Goal: Information Seeking & Learning: Check status

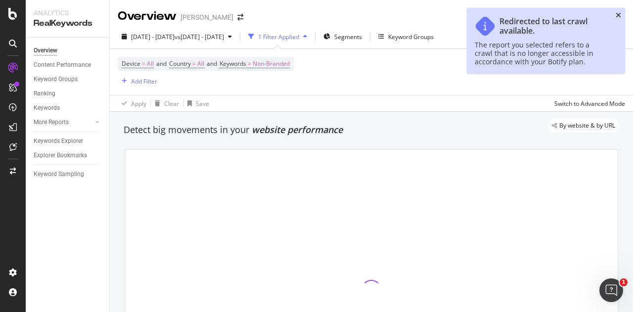
click at [618, 15] on icon "close toast" at bounding box center [617, 15] width 5 height 7
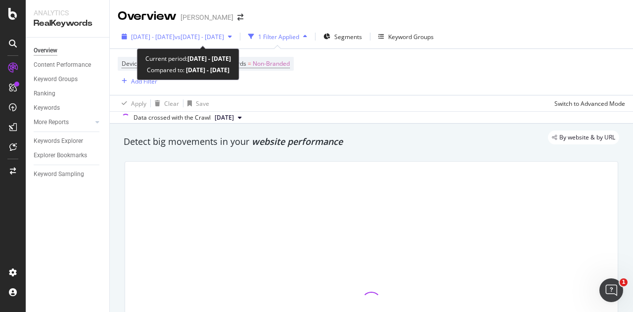
click at [216, 37] on span "vs [DATE] - [DATE]" at bounding box center [198, 37] width 49 height 8
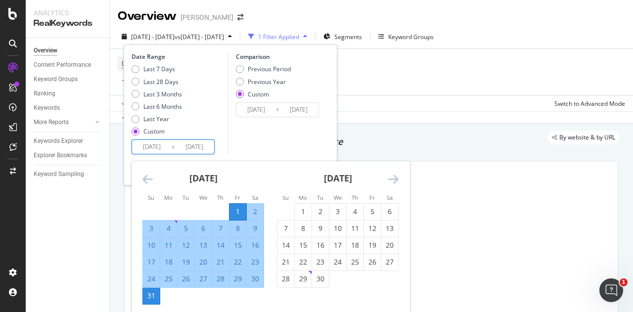
click at [155, 144] on input "[DATE]" at bounding box center [152, 147] width 40 height 14
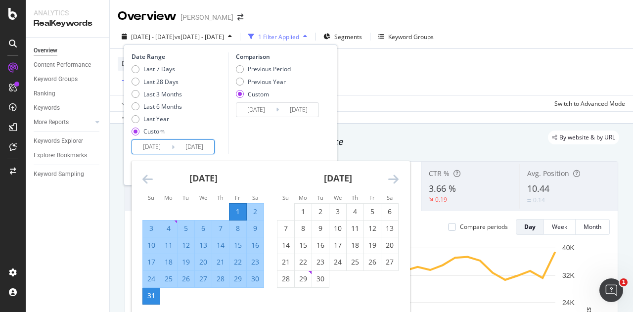
click at [395, 179] on icon "Move forward to switch to the next month." at bounding box center [393, 179] width 10 height 12
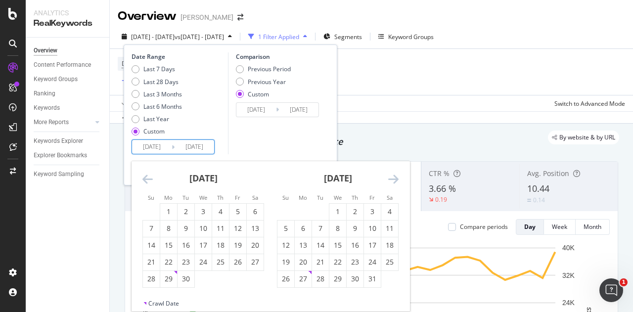
click at [395, 179] on icon "Move forward to switch to the next month." at bounding box center [393, 179] width 10 height 12
click at [353, 213] on div "1" at bounding box center [354, 212] width 17 height 10
type input "[DATE]"
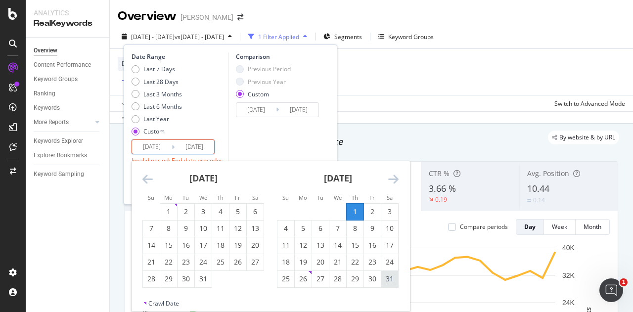
click at [390, 281] on div "31" at bounding box center [389, 279] width 17 height 10
type input "[DATE]"
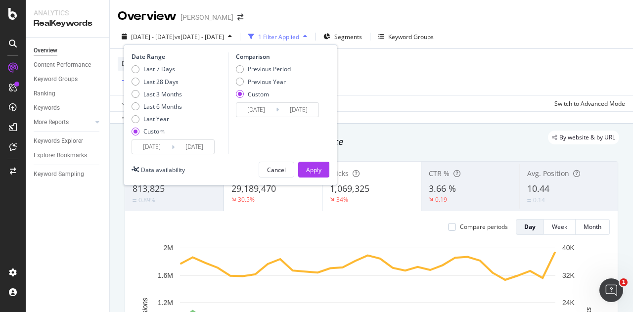
click at [266, 110] on input "[DATE]" at bounding box center [256, 110] width 40 height 14
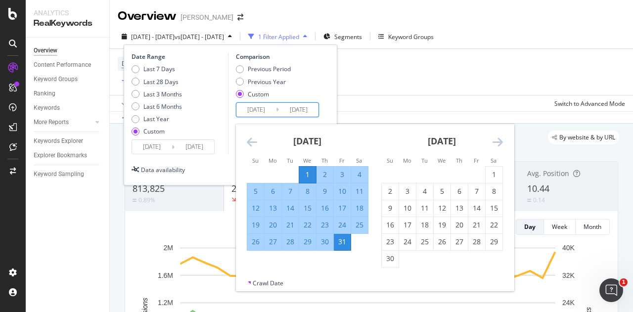
click at [497, 140] on icon "Move forward to switch to the next month." at bounding box center [497, 142] width 10 height 12
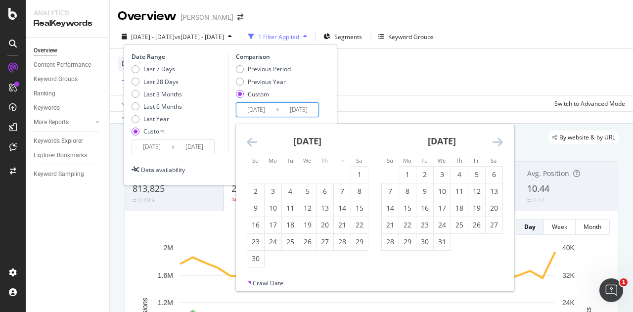
click at [497, 140] on icon "Move forward to switch to the next month." at bounding box center [497, 142] width 10 height 12
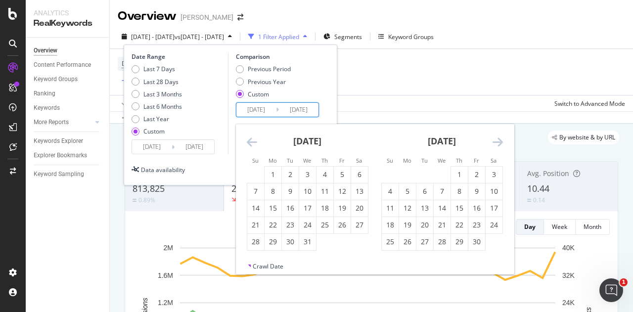
click at [497, 140] on icon "Move forward to switch to the next month." at bounding box center [497, 142] width 10 height 12
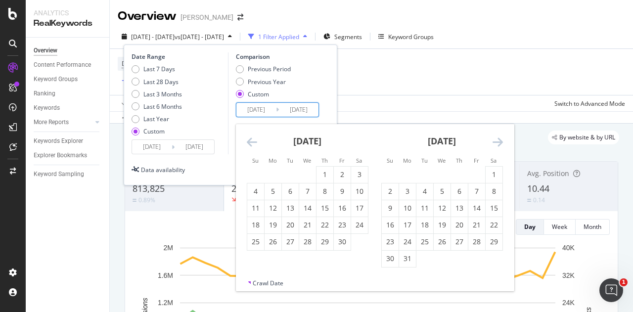
click at [497, 140] on icon "Move forward to switch to the next month." at bounding box center [497, 142] width 10 height 12
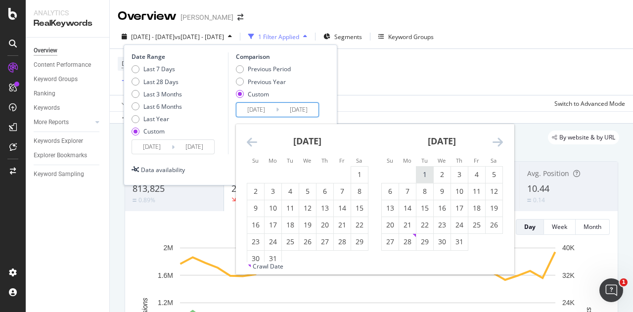
click at [420, 173] on div "1" at bounding box center [424, 175] width 17 height 10
type input "[DATE]"
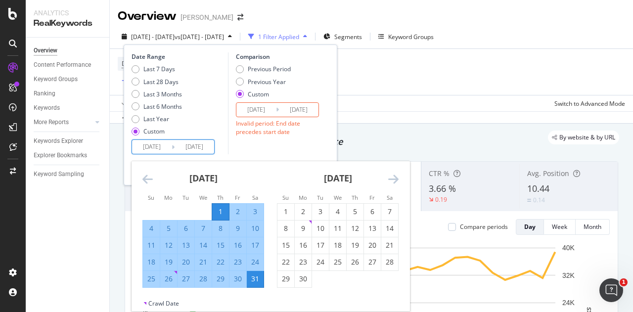
click at [145, 146] on input "[DATE]" at bounding box center [152, 147] width 40 height 14
click at [397, 179] on icon "Move forward to switch to the next month." at bounding box center [393, 179] width 10 height 12
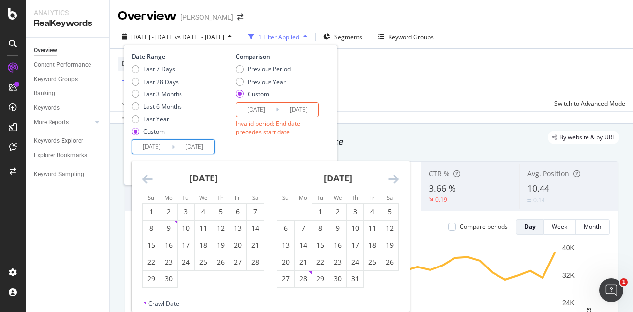
click at [397, 179] on icon "Move forward to switch to the next month." at bounding box center [393, 179] width 10 height 12
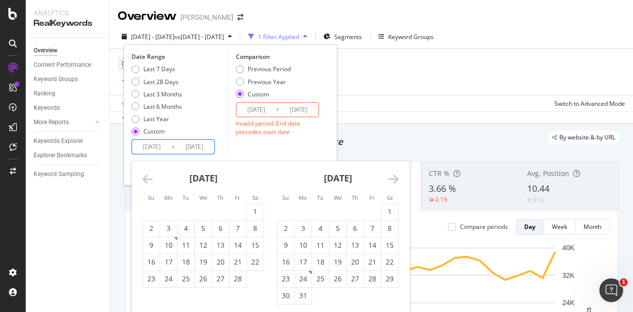
click at [397, 179] on icon "Move forward to switch to the next month." at bounding box center [393, 179] width 10 height 12
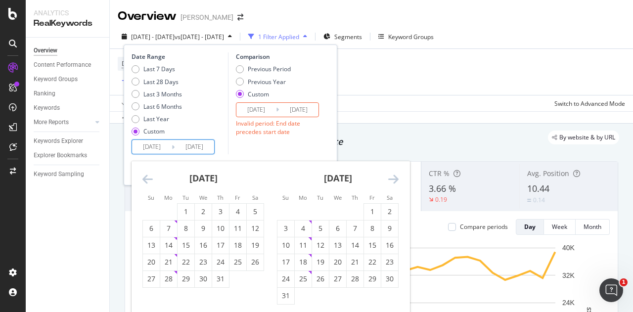
click at [397, 179] on icon "Move forward to switch to the next month." at bounding box center [393, 179] width 10 height 12
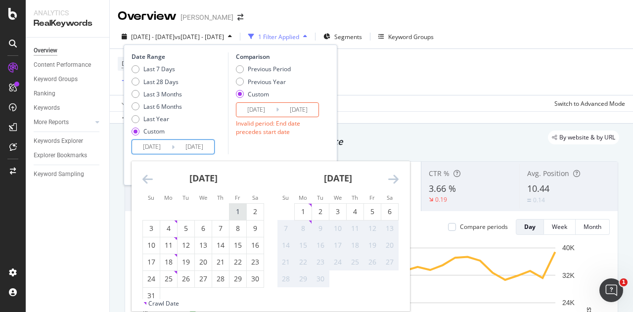
click at [233, 215] on div "1" at bounding box center [237, 212] width 17 height 10
type input "[DATE]"
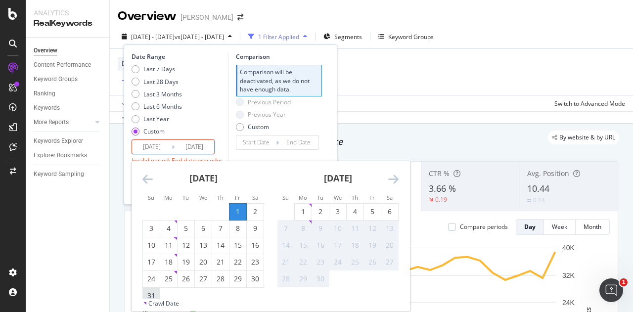
click at [152, 293] on div "31" at bounding box center [151, 296] width 17 height 10
type input "[DATE]"
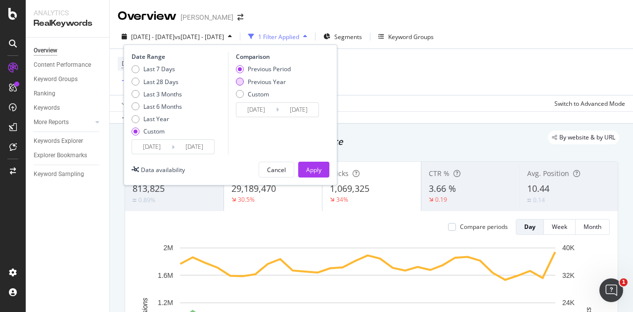
click at [270, 80] on div "Previous Year" at bounding box center [267, 82] width 38 height 8
type input "[DATE]"
click at [264, 110] on input "[DATE]" at bounding box center [256, 110] width 40 height 14
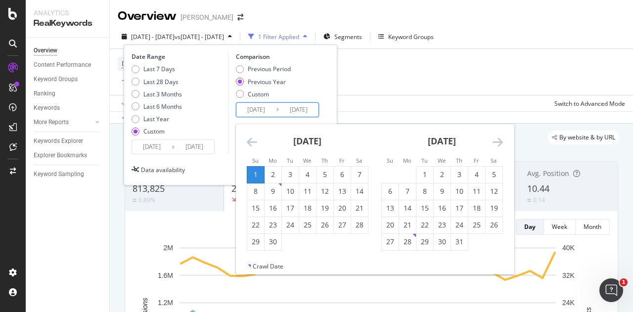
click at [247, 140] on icon "Move backward to switch to the previous month." at bounding box center [252, 142] width 10 height 12
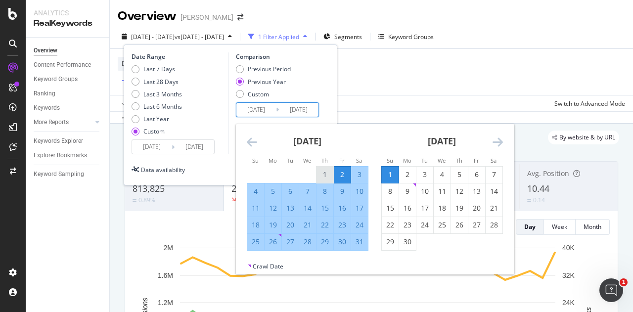
click at [329, 173] on div "1" at bounding box center [324, 175] width 17 height 10
type input "[DATE]"
click at [361, 238] on div "31" at bounding box center [359, 242] width 17 height 10
type input "[DATE]"
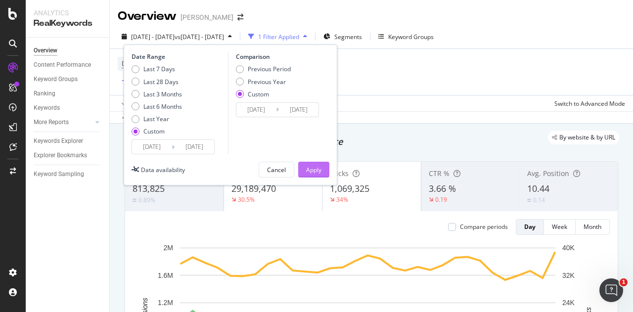
click at [314, 164] on div "Apply" at bounding box center [313, 169] width 15 height 15
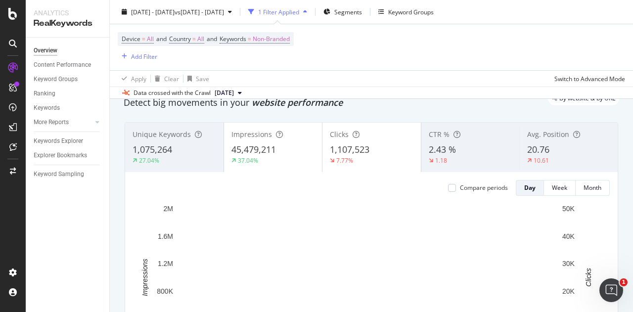
scroll to position [39, 0]
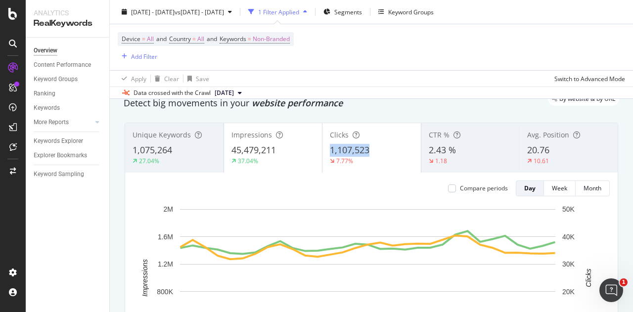
drag, startPoint x: 325, startPoint y: 145, endPoint x: 384, endPoint y: 148, distance: 58.9
click at [384, 148] on div "Clicks 1,107,523 7.77%" at bounding box center [371, 148] width 98 height 44
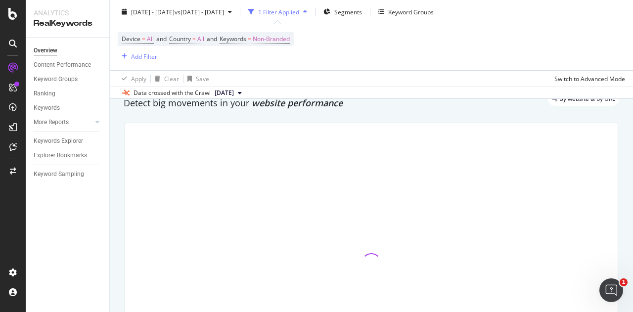
copy span "1,107,523"
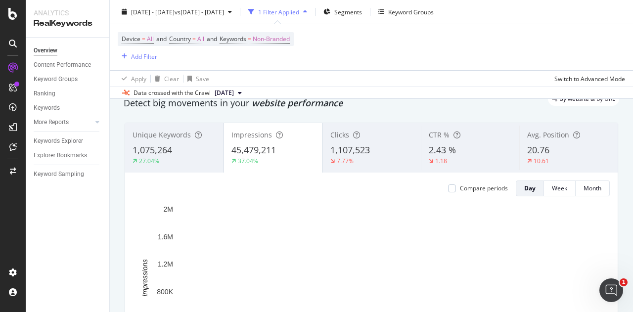
scroll to position [0, 0]
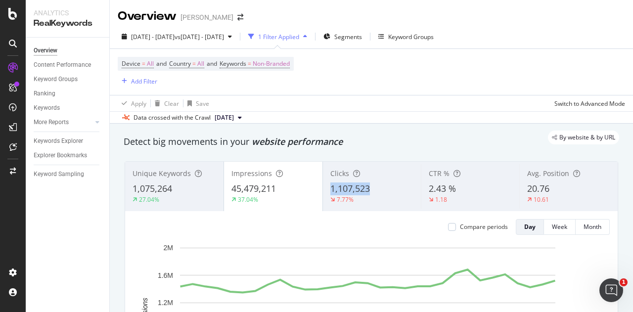
drag, startPoint x: 386, startPoint y: 182, endPoint x: 322, endPoint y: 191, distance: 63.9
click at [323, 191] on div "Clicks 1,107,523 7.77%" at bounding box center [372, 186] width 98 height 44
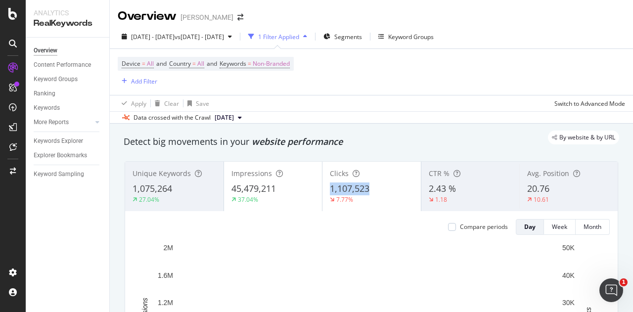
drag, startPoint x: 328, startPoint y: 185, endPoint x: 370, endPoint y: 190, distance: 41.8
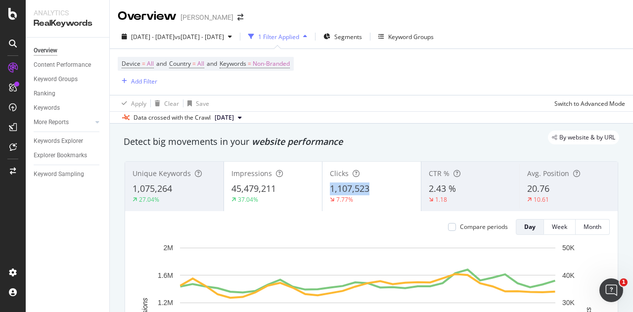
click at [370, 190] on div "1,107,523" at bounding box center [372, 188] width 84 height 13
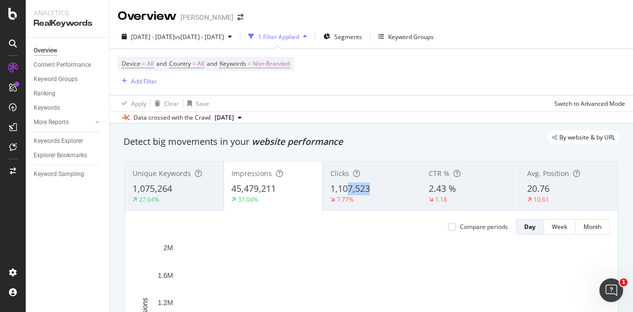
drag, startPoint x: 369, startPoint y: 189, endPoint x: 312, endPoint y: 201, distance: 57.7
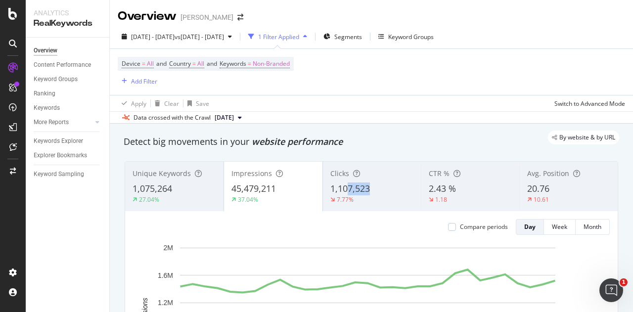
click at [312, 201] on div "Unique Keywords 1,075,264 27.04% Impressions 45,479,211 37.04% Clicks 1,107,523…" at bounding box center [371, 186] width 492 height 49
copy div "1,107,523"
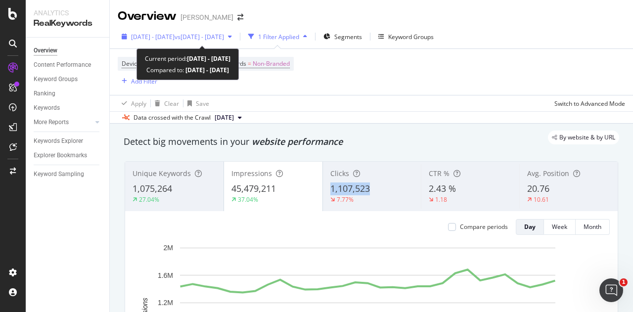
click at [224, 34] on span "vs [DATE] - [DATE]" at bounding box center [198, 37] width 49 height 8
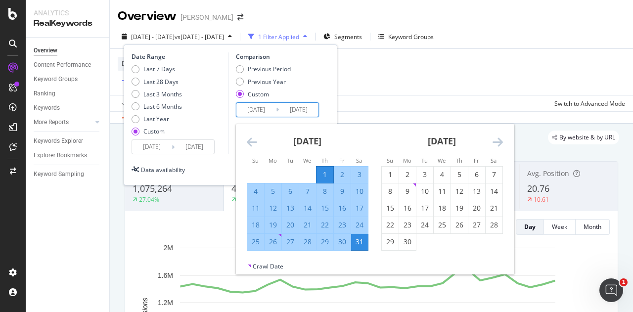
click at [253, 114] on input "[DATE]" at bounding box center [256, 110] width 40 height 14
click at [494, 139] on icon "Move forward to switch to the next month." at bounding box center [497, 142] width 10 height 12
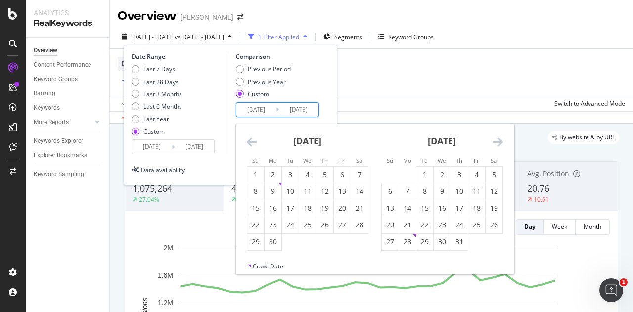
click at [494, 139] on icon "Move forward to switch to the next month." at bounding box center [497, 142] width 10 height 12
click at [499, 145] on icon "Move forward to switch to the next month." at bounding box center [497, 142] width 10 height 12
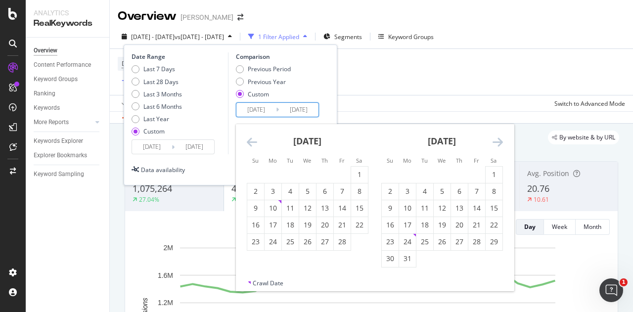
click at [499, 145] on icon "Move forward to switch to the next month." at bounding box center [497, 142] width 10 height 12
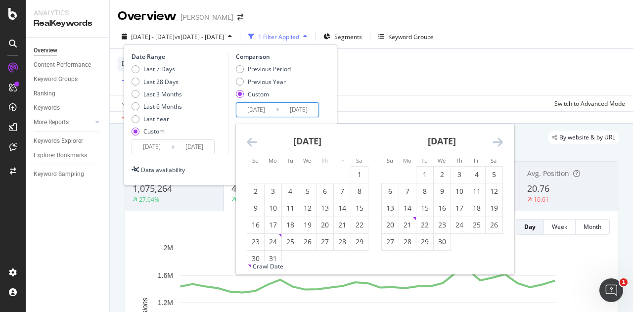
click at [499, 145] on icon "Move forward to switch to the next month." at bounding box center [497, 142] width 10 height 12
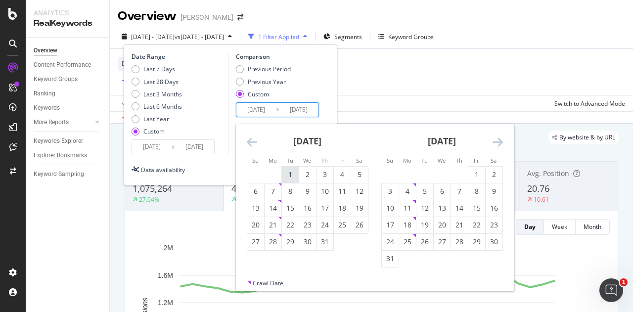
click at [284, 173] on div "1" at bounding box center [290, 175] width 17 height 10
type input "[DATE]"
click at [327, 245] on div "31" at bounding box center [324, 242] width 17 height 10
type input "[DATE]"
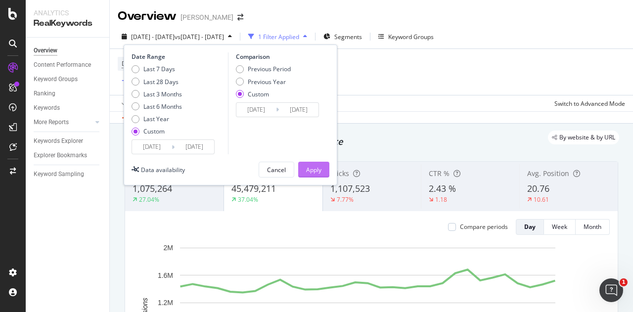
click at [310, 170] on div "Apply" at bounding box center [313, 170] width 15 height 8
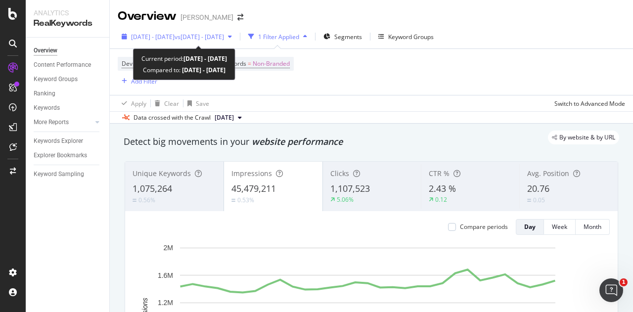
click at [174, 35] on span "[DATE] - [DATE]" at bounding box center [152, 37] width 43 height 8
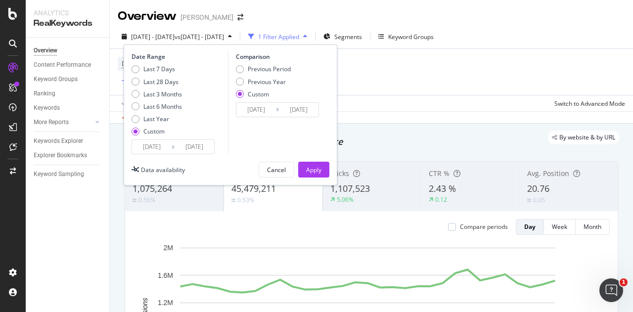
click at [141, 146] on input "[DATE]" at bounding box center [152, 147] width 40 height 14
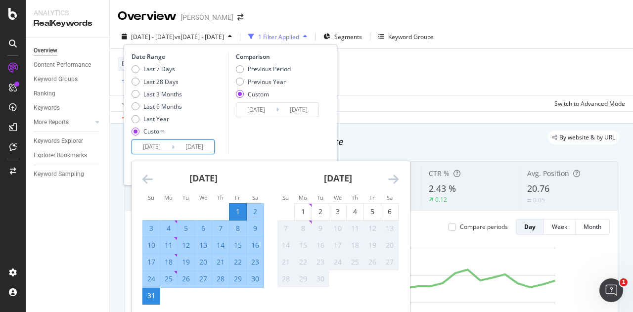
click at [147, 179] on icon "Move backward to switch to the previous month." at bounding box center [147, 179] width 10 height 12
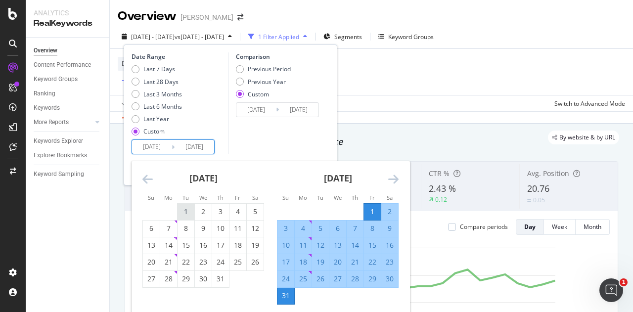
click at [189, 211] on div "1" at bounding box center [185, 212] width 17 height 10
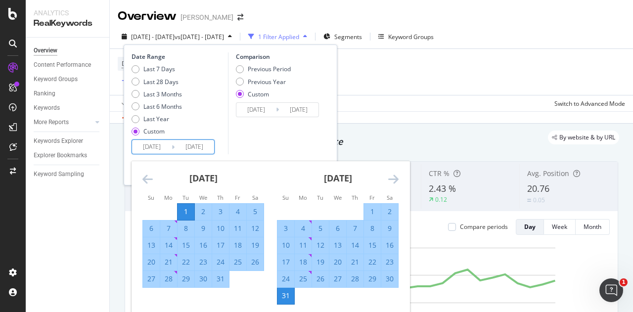
type input "[DATE]"
click at [218, 278] on div "31" at bounding box center [220, 279] width 17 height 10
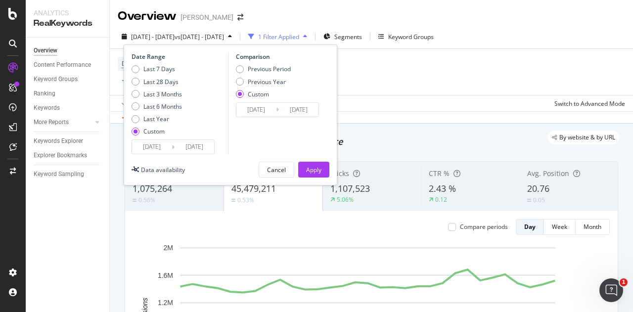
type input "[DATE]"
click at [312, 173] on div "Apply" at bounding box center [313, 170] width 15 height 8
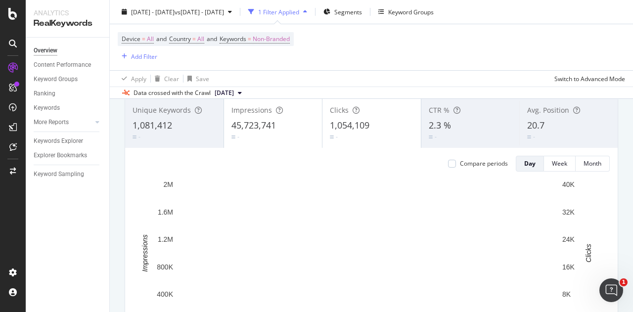
scroll to position [63, 0]
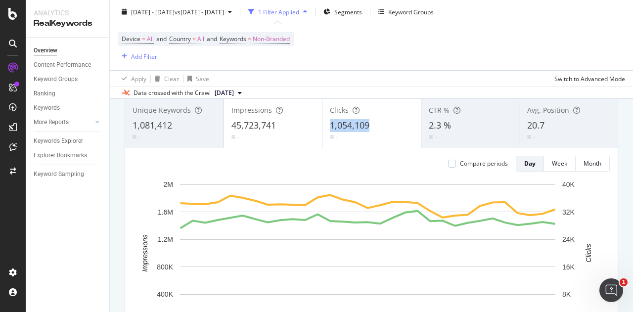
drag, startPoint x: 325, startPoint y: 120, endPoint x: 376, endPoint y: 131, distance: 52.5
click at [376, 131] on div "Clicks 1,054,109 -" at bounding box center [371, 123] width 98 height 44
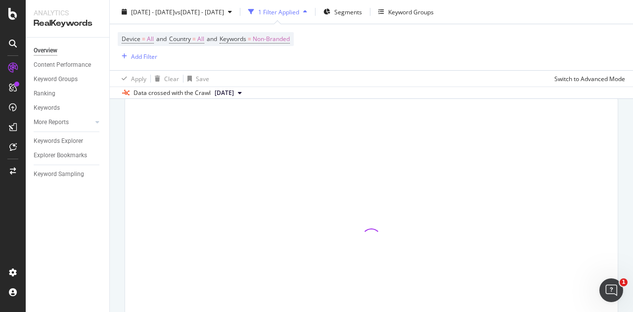
copy span "1,054,109"
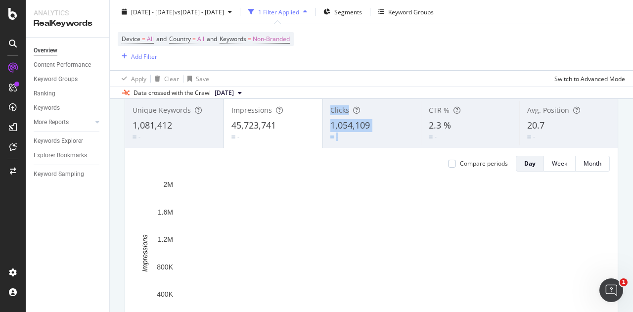
drag, startPoint x: 327, startPoint y: 111, endPoint x: 370, endPoint y: 132, distance: 47.5
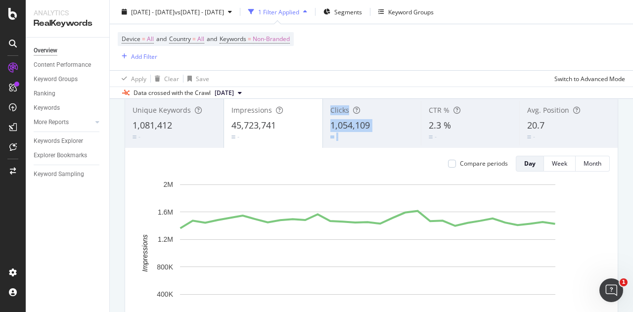
click at [370, 132] on div "Clicks 1,054,109 -" at bounding box center [372, 123] width 98 height 44
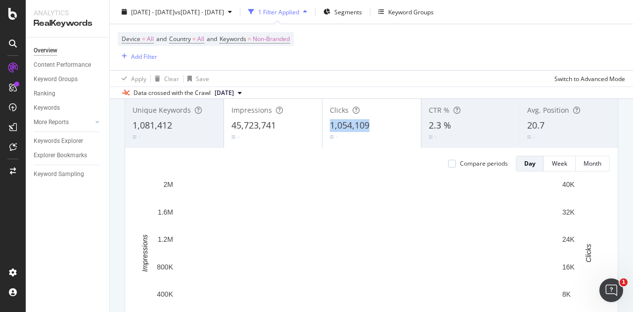
drag, startPoint x: 377, startPoint y: 126, endPoint x: 329, endPoint y: 124, distance: 48.0
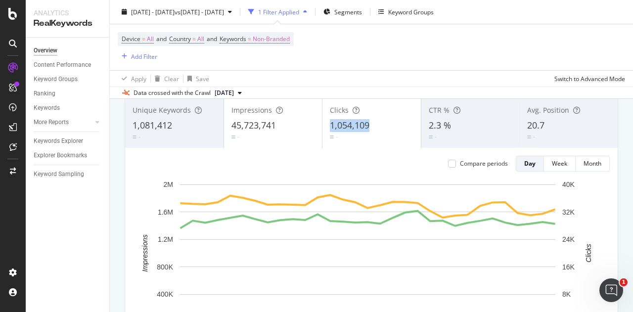
click at [330, 124] on div "1,054,109" at bounding box center [372, 125] width 84 height 13
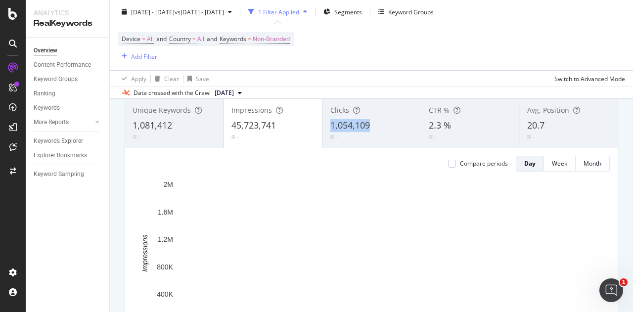
copy span "1,054,109"
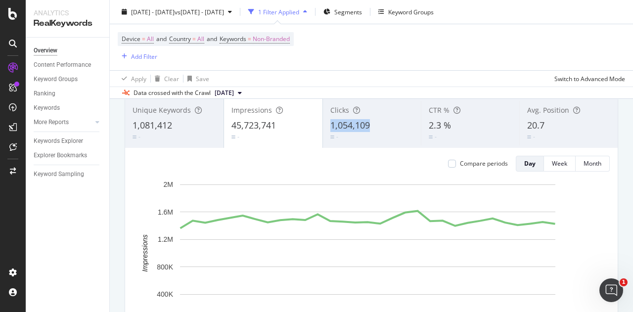
drag, startPoint x: 329, startPoint y: 124, endPoint x: 369, endPoint y: 124, distance: 40.0
click at [369, 124] on div "1,054,109" at bounding box center [372, 125] width 84 height 13
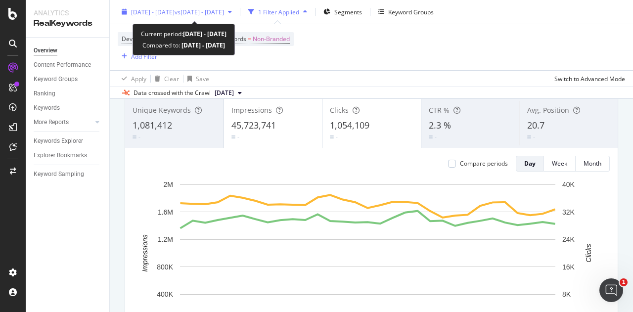
click at [224, 14] on span "vs [DATE] - [DATE]" at bounding box center [198, 11] width 49 height 8
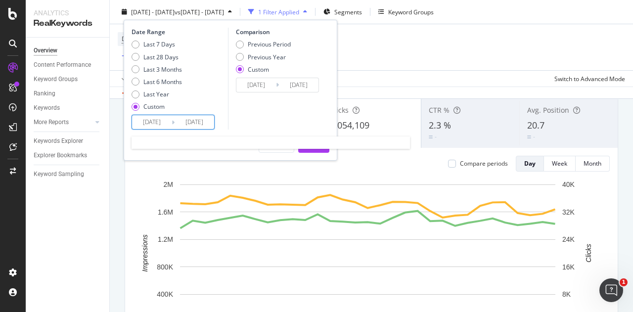
click at [160, 120] on input "[DATE]" at bounding box center [152, 122] width 40 height 14
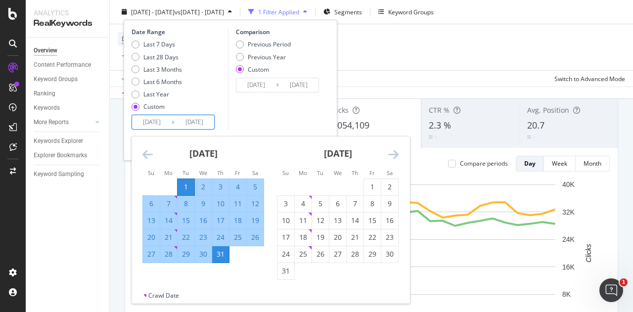
click at [141, 157] on div "[DATE] 1 2 3 4 5 6 7 8 9 10 11 12 13 14 15 16 17 18 19 20 21 22 23 24 25 26 27 …" at bounding box center [203, 199] width 134 height 127
click at [149, 154] on icon "Move backward to switch to the previous month." at bounding box center [147, 154] width 10 height 12
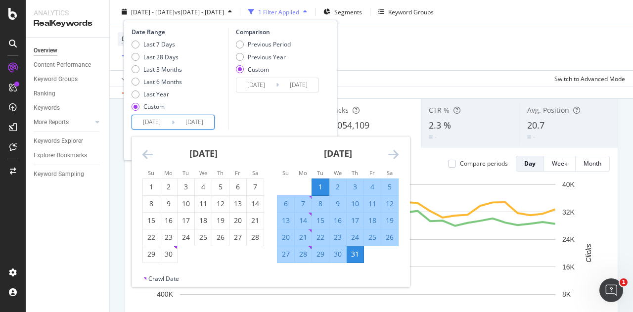
click at [149, 154] on icon "Move backward to switch to the previous month." at bounding box center [147, 154] width 10 height 12
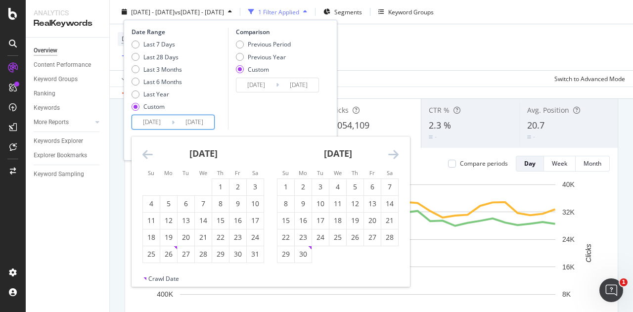
click at [149, 154] on icon "Move backward to switch to the previous month." at bounding box center [147, 154] width 10 height 12
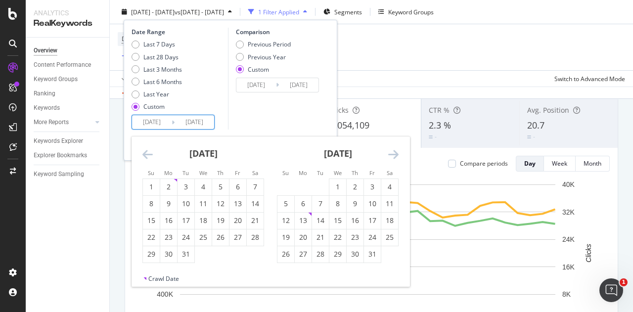
click at [149, 154] on icon "Move backward to switch to the previous month." at bounding box center [147, 154] width 10 height 12
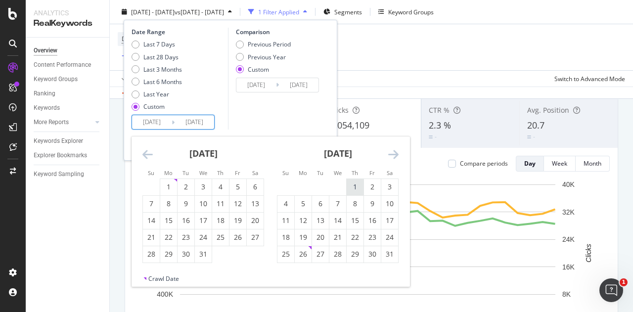
click at [350, 182] on div "1" at bounding box center [354, 187] width 17 height 10
type input "[DATE]"
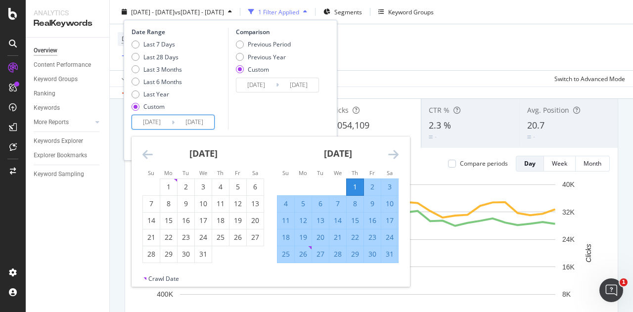
click at [390, 250] on div "31" at bounding box center [389, 254] width 17 height 10
type input "[DATE]"
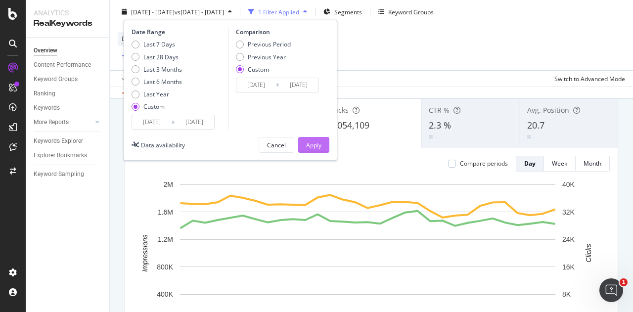
click at [311, 142] on div "Apply" at bounding box center [313, 144] width 15 height 8
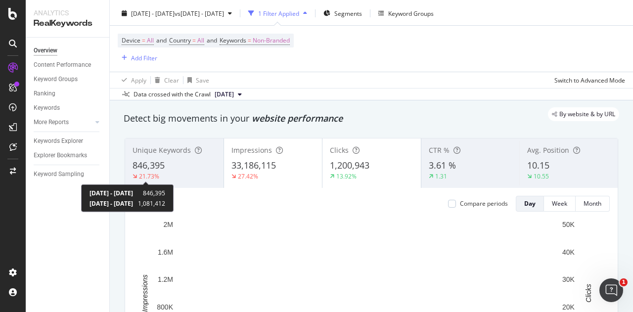
scroll to position [26, 0]
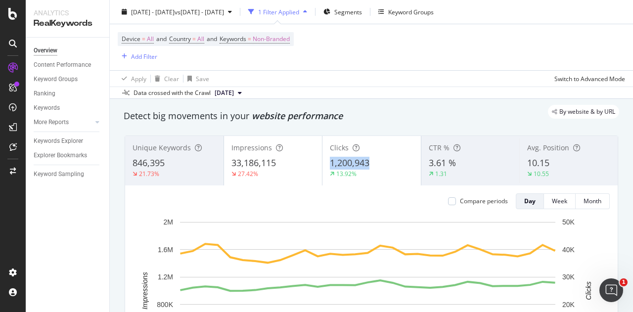
copy span "1,200,943"
drag, startPoint x: 325, startPoint y: 163, endPoint x: 374, endPoint y: 167, distance: 48.6
click at [374, 167] on div "Clicks 1,200,943 13.92%" at bounding box center [371, 160] width 98 height 44
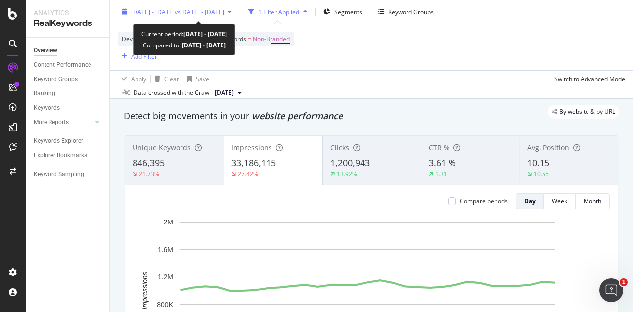
click at [174, 12] on span "[DATE] - [DATE]" at bounding box center [152, 11] width 43 height 8
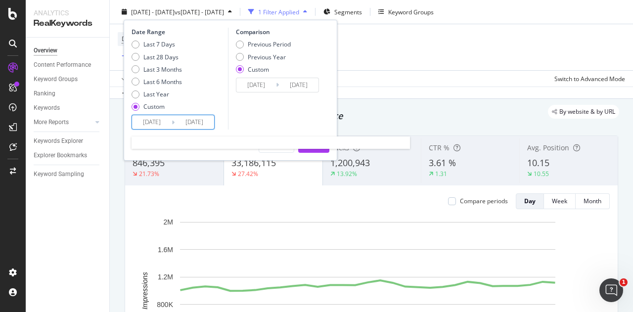
click at [154, 124] on input "[DATE]" at bounding box center [152, 122] width 40 height 14
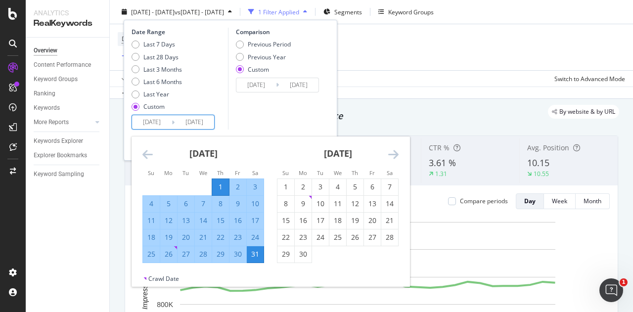
click at [394, 156] on icon "Move forward to switch to the next month." at bounding box center [393, 154] width 10 height 12
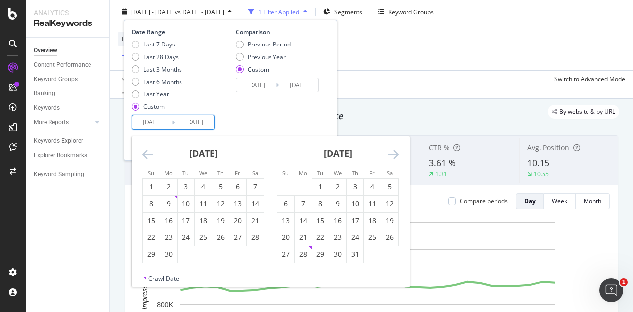
click at [394, 156] on icon "Move forward to switch to the next month." at bounding box center [393, 154] width 10 height 12
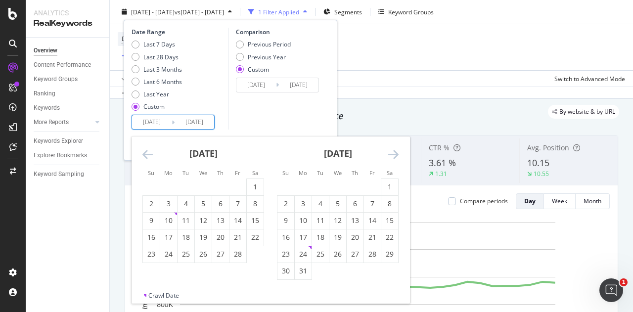
click at [394, 156] on icon "Move forward to switch to the next month." at bounding box center [393, 154] width 10 height 12
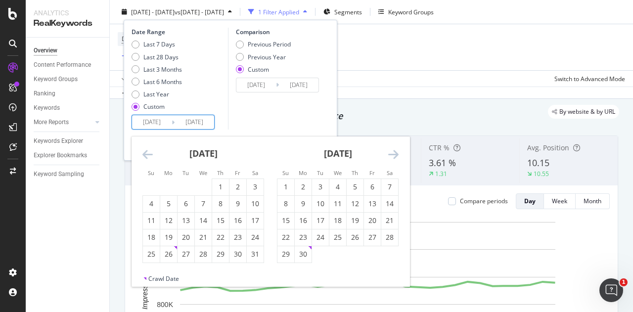
click at [394, 156] on icon "Move forward to switch to the next month." at bounding box center [393, 154] width 10 height 12
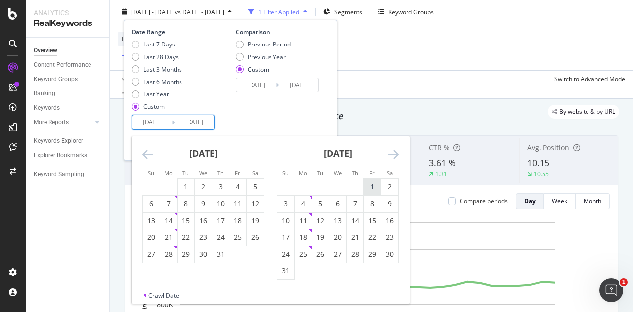
click at [372, 182] on div "1" at bounding box center [372, 187] width 17 height 10
type input "[DATE]"
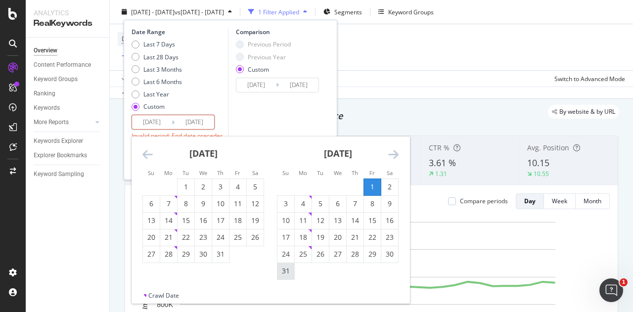
click at [286, 275] on div "31" at bounding box center [285, 271] width 17 height 10
type input "[DATE]"
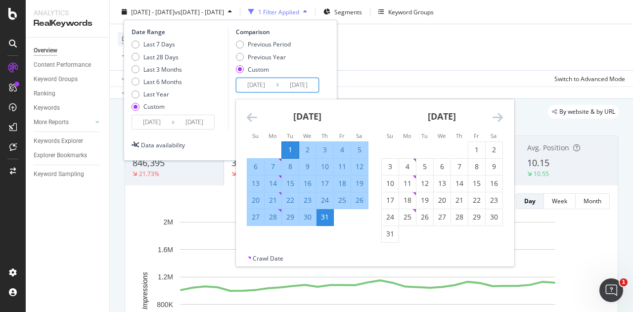
click at [247, 84] on input "[DATE]" at bounding box center [256, 85] width 40 height 14
click at [476, 149] on div "1" at bounding box center [476, 150] width 17 height 10
type input "[DATE]"
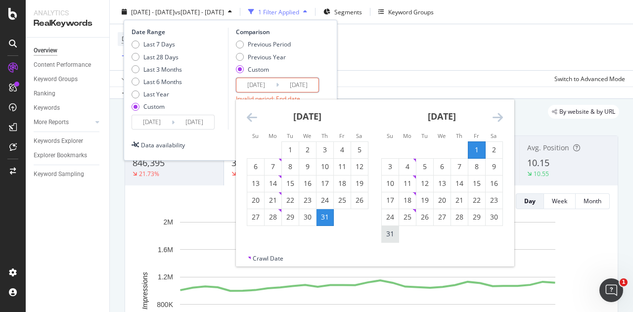
click at [387, 236] on div "31" at bounding box center [390, 234] width 17 height 10
type input "[DATE]"
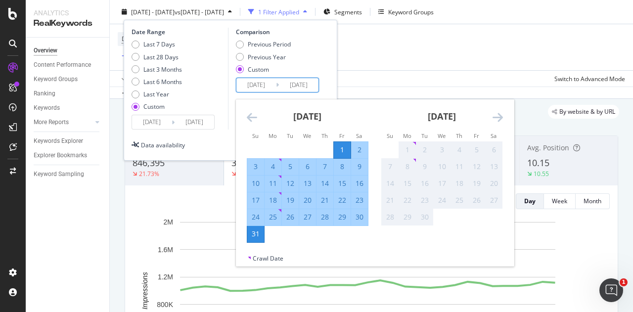
click at [252, 86] on input "[DATE]" at bounding box center [256, 85] width 40 height 14
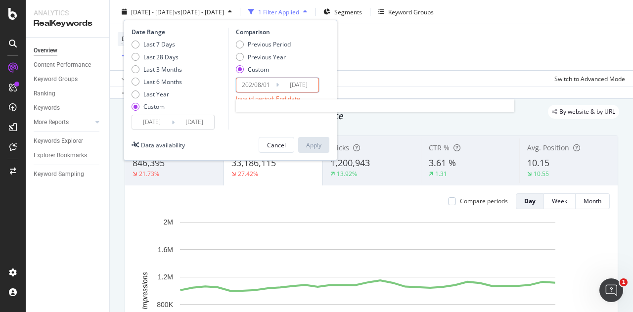
click at [251, 85] on input "202/08/01" at bounding box center [256, 85] width 40 height 14
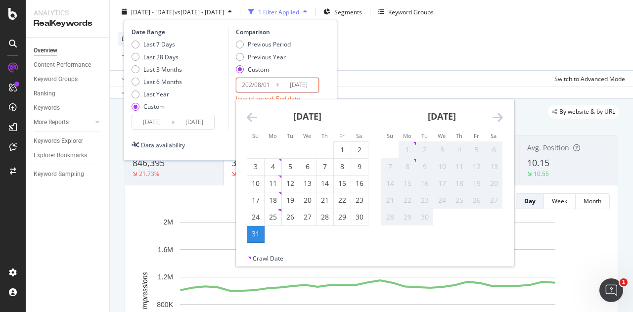
type input "[DATE]"
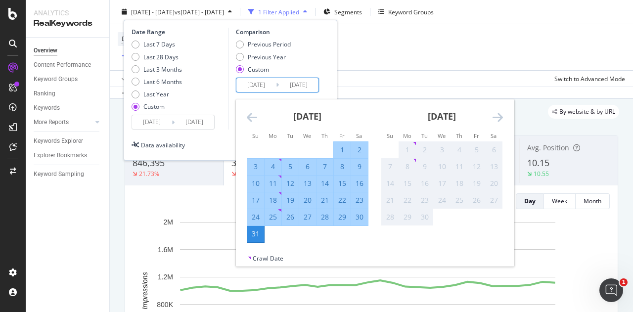
click at [295, 86] on input "[DATE]" at bounding box center [299, 85] width 40 height 14
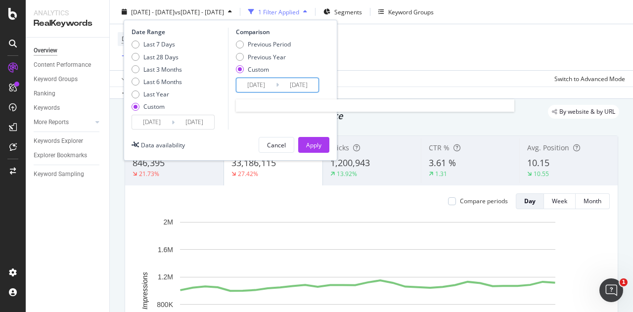
click at [293, 85] on input "[DATE]" at bounding box center [299, 85] width 40 height 14
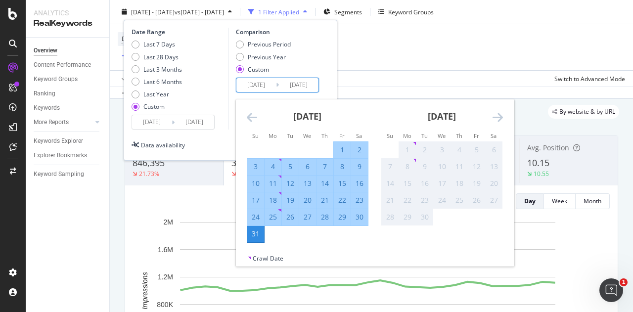
click at [294, 83] on input "[DATE]" at bounding box center [299, 85] width 40 height 14
click at [255, 115] on icon "Move backward to switch to the previous month." at bounding box center [252, 117] width 10 height 12
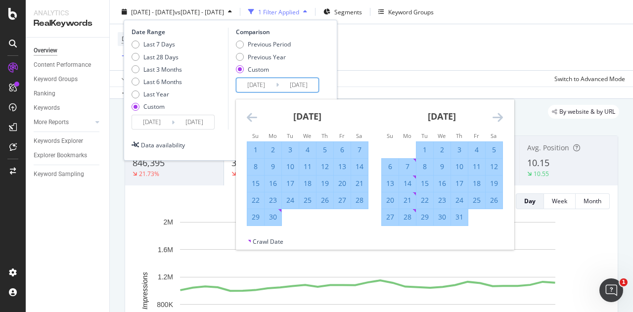
click at [255, 115] on icon "Move backward to switch to the previous month." at bounding box center [252, 117] width 10 height 12
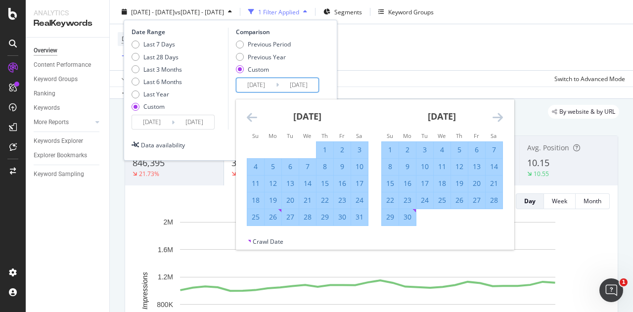
click at [255, 115] on icon "Move backward to switch to the previous month." at bounding box center [252, 117] width 10 height 12
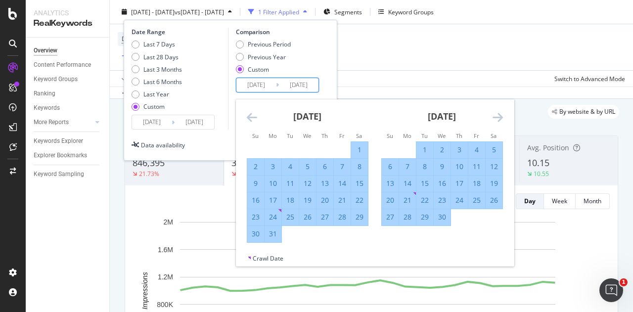
click at [255, 115] on icon "Move backward to switch to the previous month." at bounding box center [252, 117] width 10 height 12
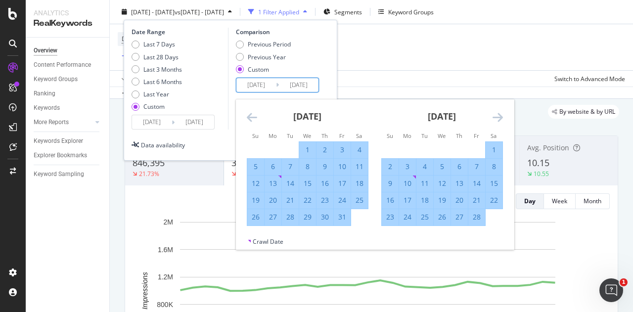
click at [255, 115] on icon "Move backward to switch to the previous month." at bounding box center [252, 117] width 10 height 12
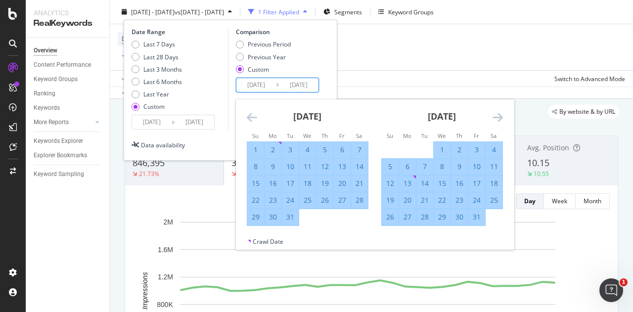
click at [255, 115] on icon "Move backward to switch to the previous month." at bounding box center [252, 117] width 10 height 12
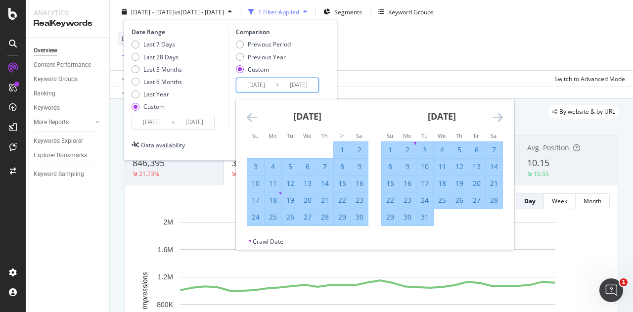
click at [255, 115] on icon "Move backward to switch to the previous month." at bounding box center [252, 117] width 10 height 12
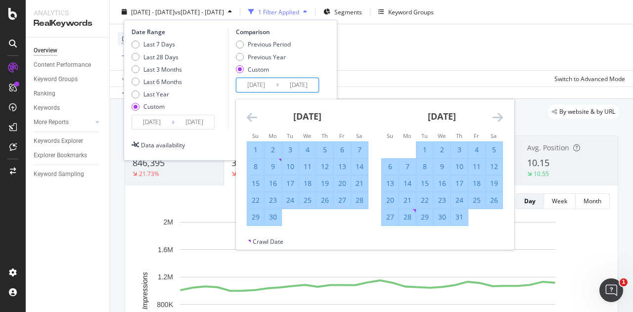
click at [255, 115] on icon "Move backward to switch to the previous month." at bounding box center [252, 117] width 10 height 12
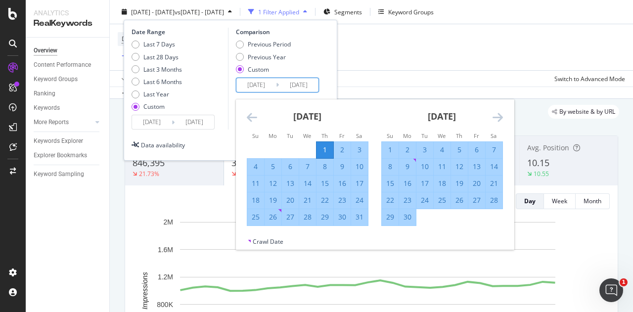
click at [255, 115] on icon "Move backward to switch to the previous month." at bounding box center [252, 117] width 10 height 12
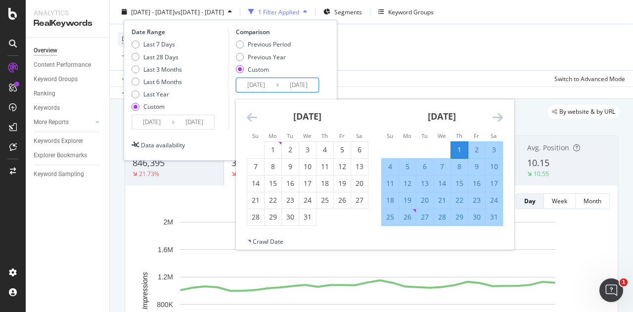
click at [496, 213] on div "31" at bounding box center [493, 217] width 17 height 10
type input "[DATE]"
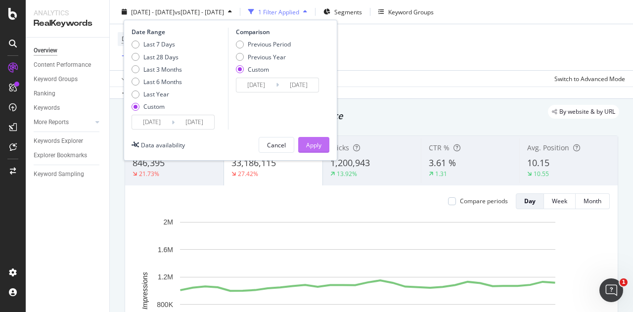
click at [314, 146] on div "Apply" at bounding box center [313, 144] width 15 height 8
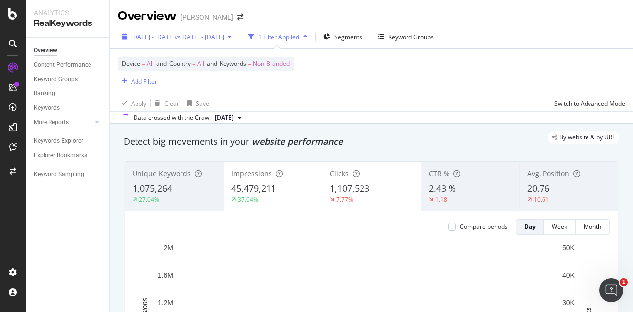
scroll to position [73, 0]
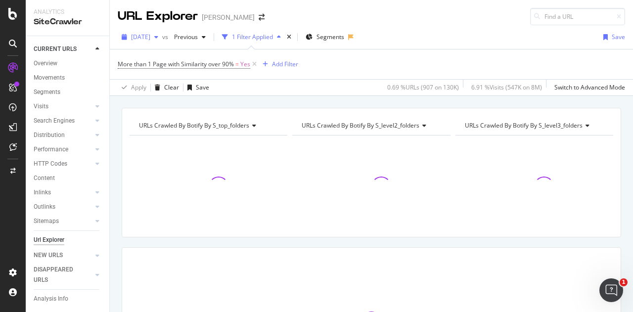
click at [150, 40] on span "2024 Apr. 29th" at bounding box center [140, 37] width 19 height 8
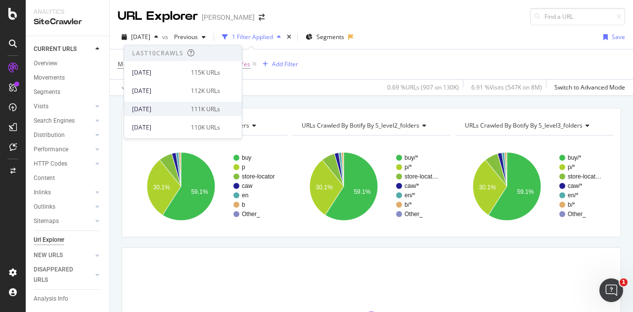
click at [168, 103] on div "2025 Aug. 25th 111K URLs" at bounding box center [183, 109] width 118 height 14
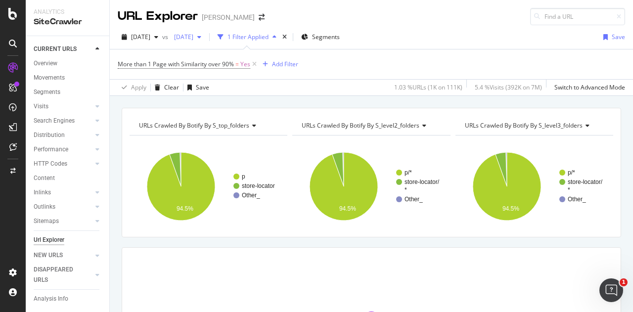
click at [193, 37] on span "[DATE]" at bounding box center [181, 37] width 23 height 8
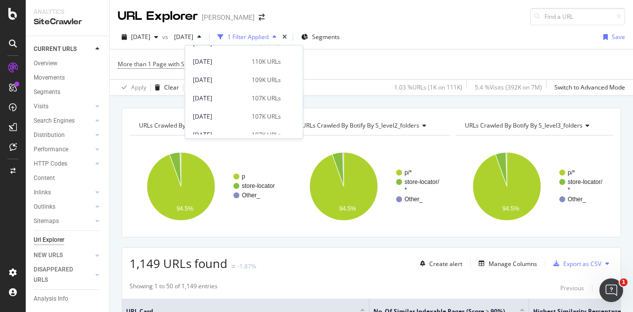
scroll to position [87, 0]
click at [227, 91] on div "[DATE]" at bounding box center [219, 95] width 53 height 9
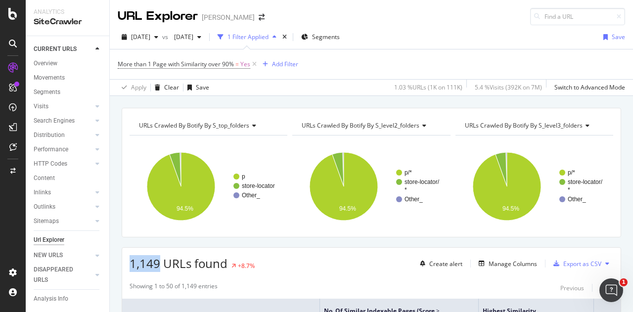
drag, startPoint x: 131, startPoint y: 260, endPoint x: 158, endPoint y: 261, distance: 27.2
click at [158, 261] on span "1,149 URLs found" at bounding box center [179, 263] width 98 height 16
copy span "1,149"
click at [150, 39] on span "[DATE]" at bounding box center [140, 37] width 19 height 8
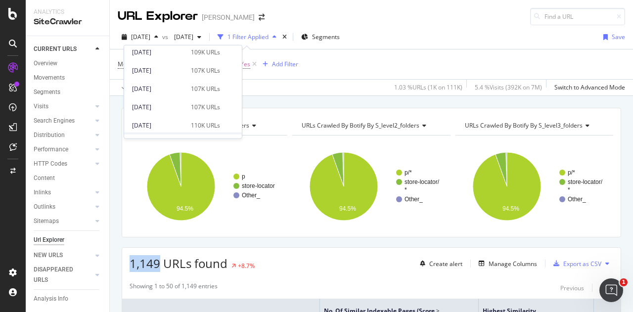
scroll to position [113, 0]
click at [175, 75] on div "2025 Jul. 28th 107K URLs" at bounding box center [183, 69] width 118 height 14
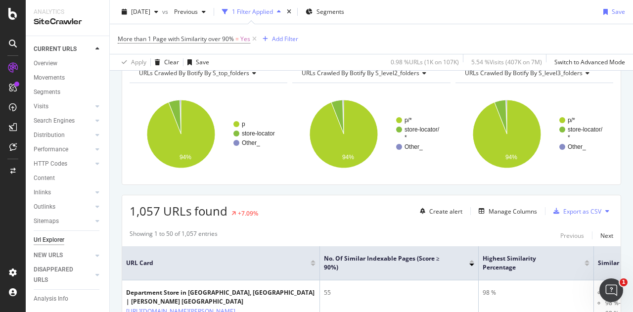
scroll to position [63, 0]
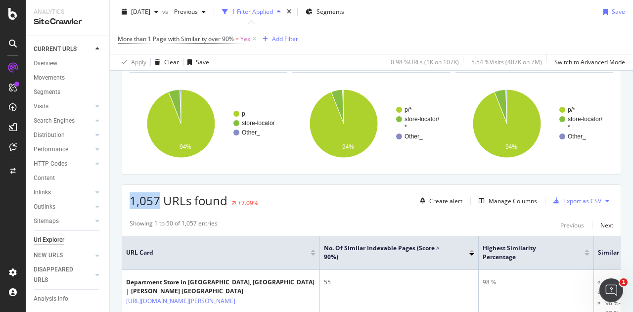
drag, startPoint x: 131, startPoint y: 199, endPoint x: 159, endPoint y: 201, distance: 27.3
click at [159, 201] on span "1,057 URLs found" at bounding box center [179, 200] width 98 height 16
copy span "1,057"
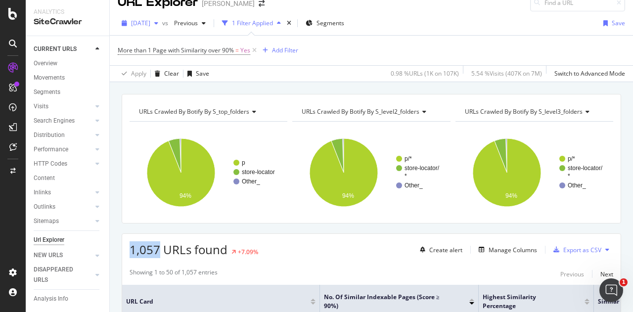
click at [150, 25] on span "[DATE]" at bounding box center [140, 23] width 19 height 8
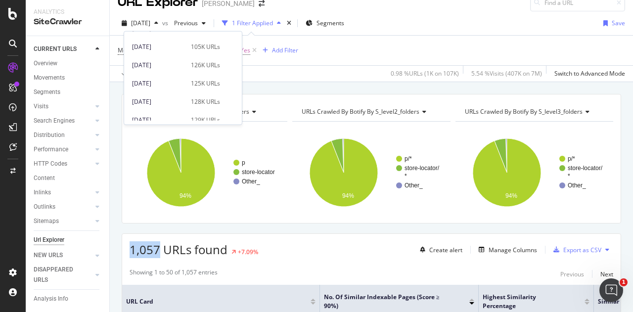
scroll to position [347, 0]
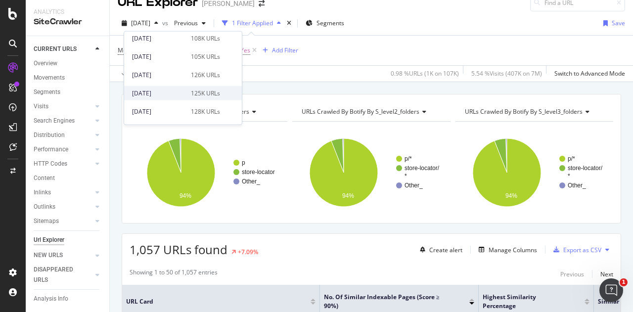
click at [172, 89] on div "[DATE]" at bounding box center [158, 92] width 53 height 9
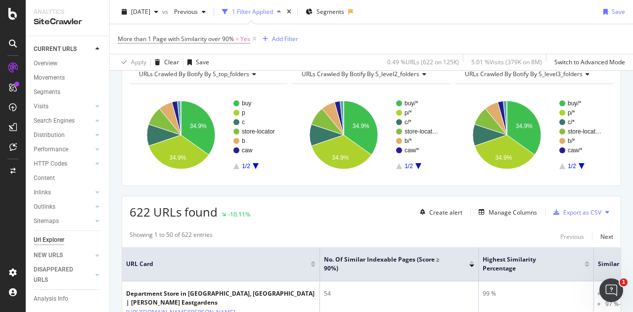
scroll to position [52, 0]
drag, startPoint x: 131, startPoint y: 211, endPoint x: 148, endPoint y: 213, distance: 16.9
click at [148, 213] on span "622 URLs found" at bounding box center [174, 211] width 88 height 16
copy span "622"
